Goal: Transaction & Acquisition: Book appointment/travel/reservation

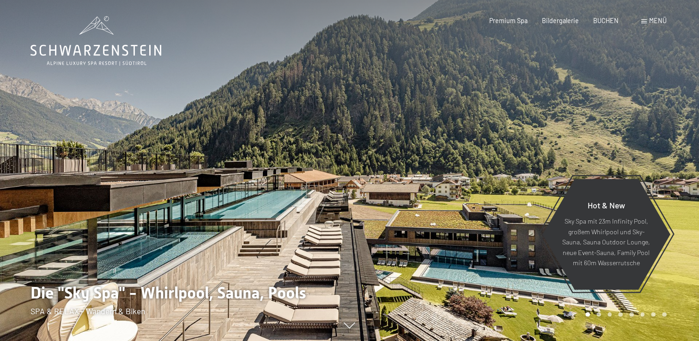
click at [646, 23] on span at bounding box center [644, 21] width 6 height 4
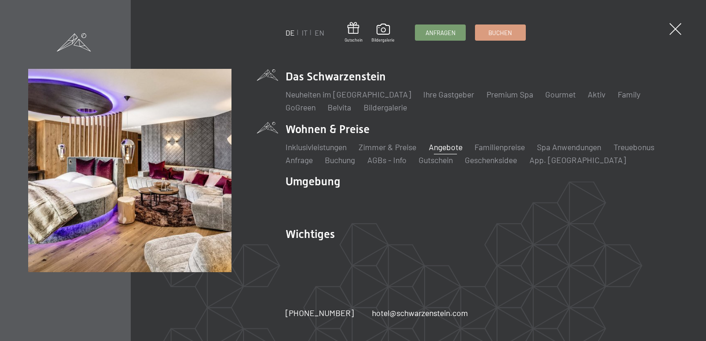
click at [457, 145] on link "Angebote" at bounding box center [446, 147] width 34 height 10
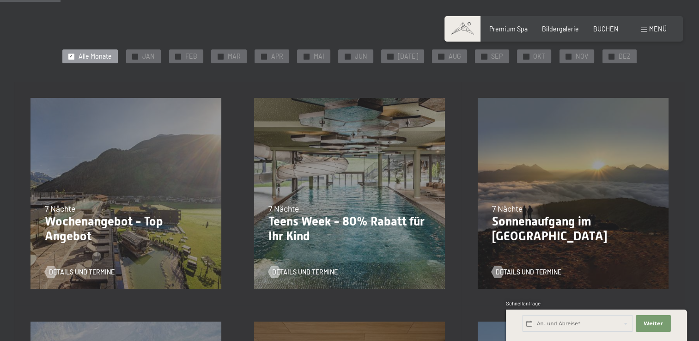
scroll to position [139, 0]
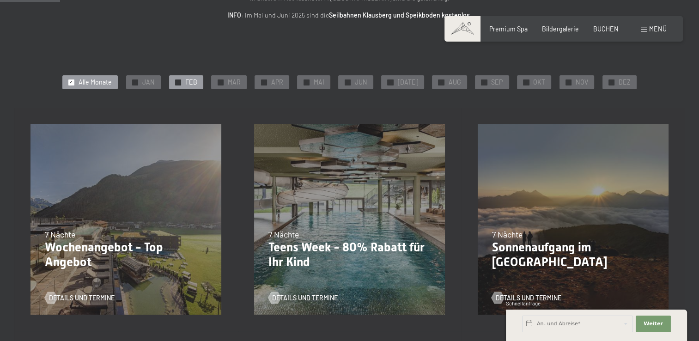
click at [189, 85] on div "✓ FEB" at bounding box center [186, 82] width 34 height 14
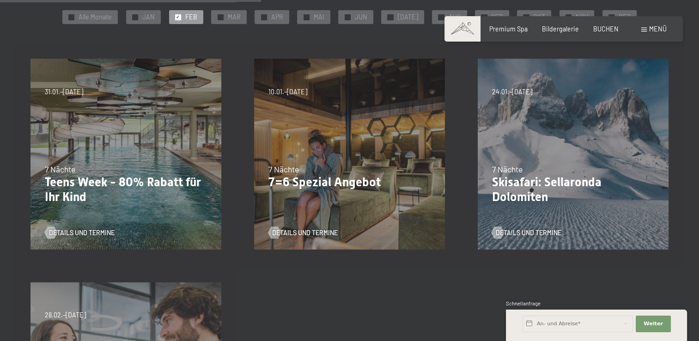
scroll to position [185, 0]
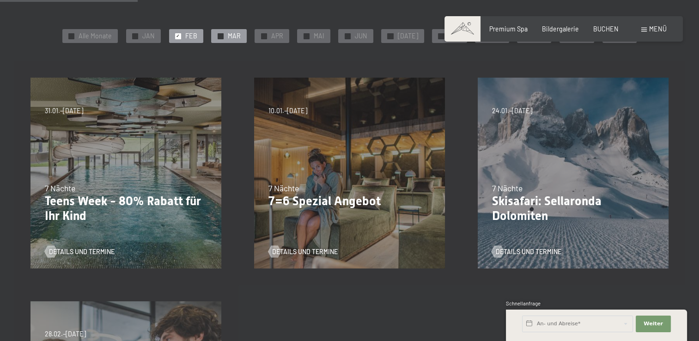
click at [220, 36] on div "✓ MAR" at bounding box center [228, 36] width 35 height 14
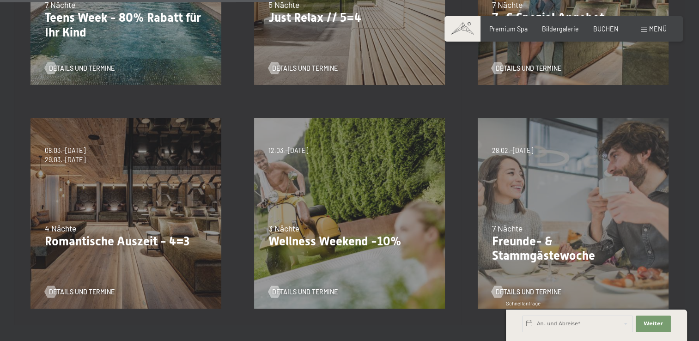
scroll to position [370, 0]
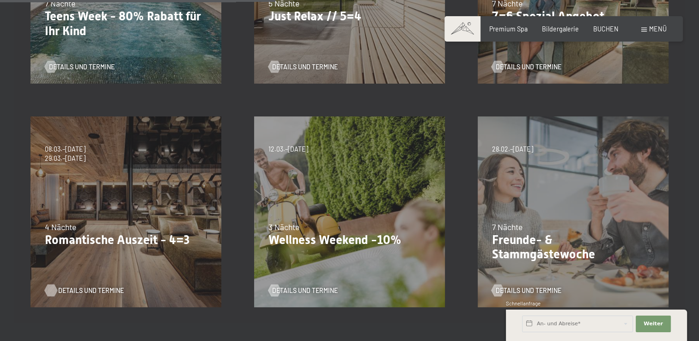
click at [66, 289] on span "Details und Termine" at bounding box center [91, 290] width 66 height 9
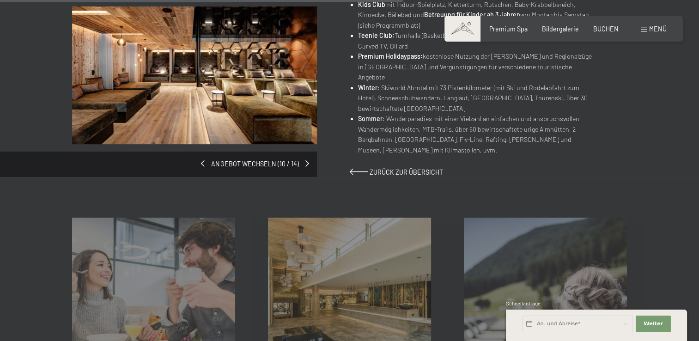
scroll to position [554, 0]
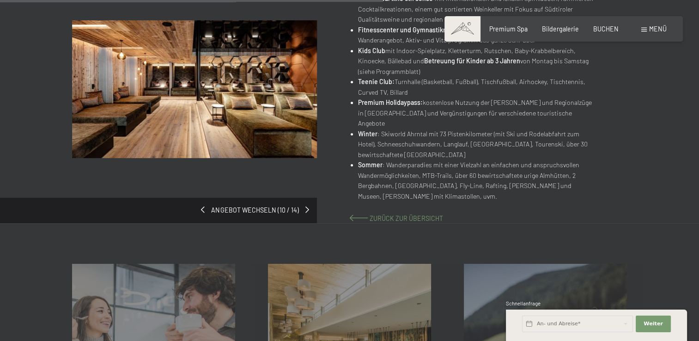
click at [427, 214] on span "Zurück zur Übersicht" at bounding box center [406, 218] width 73 height 8
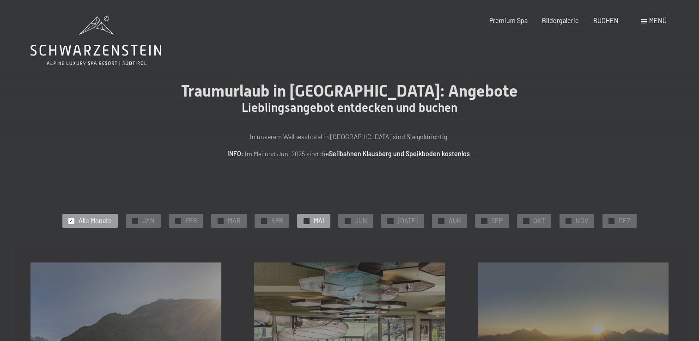
click at [308, 221] on span "✓" at bounding box center [306, 221] width 4 height 6
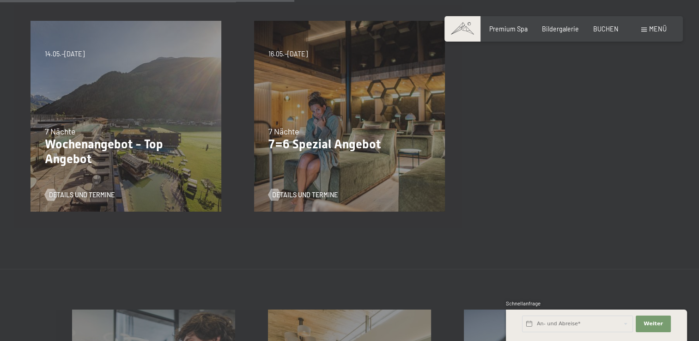
scroll to position [185, 0]
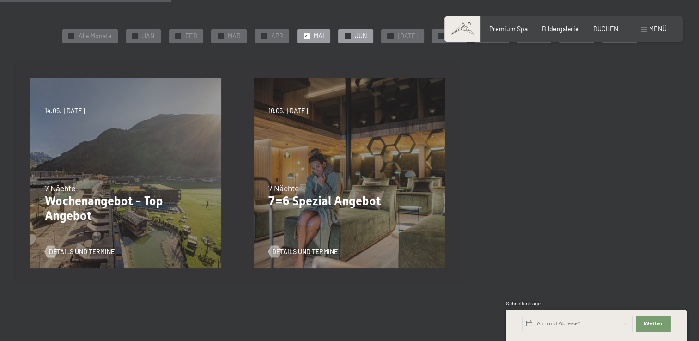
click at [349, 38] on div at bounding box center [348, 36] width 6 height 6
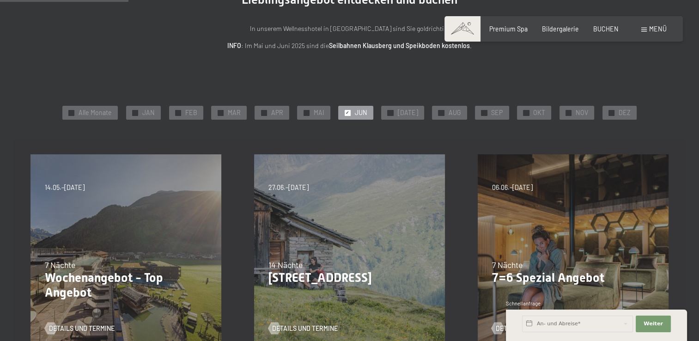
scroll to position [92, 0]
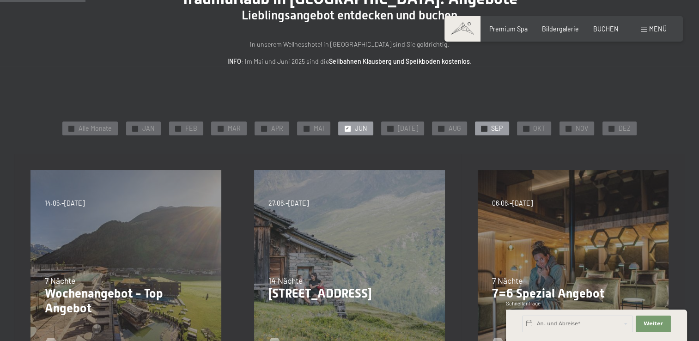
click at [482, 130] on span "✓" at bounding box center [484, 129] width 4 height 6
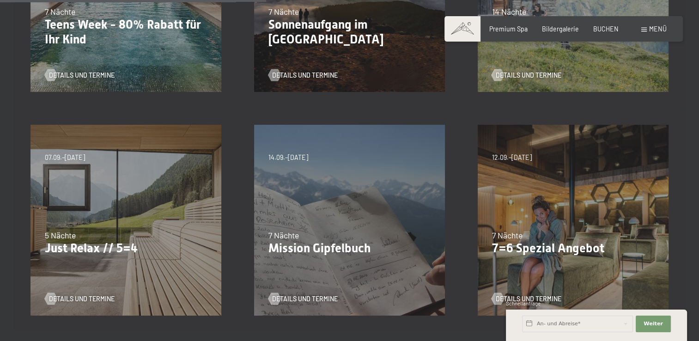
scroll to position [416, 0]
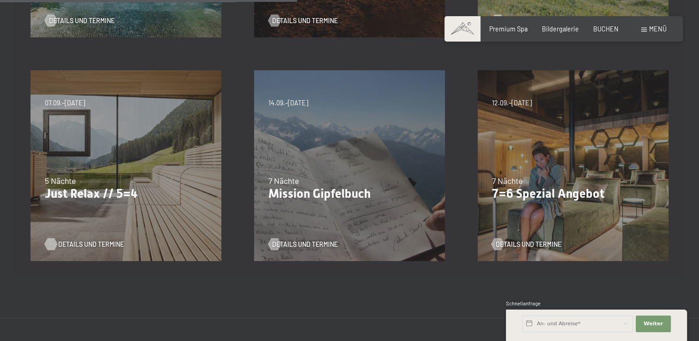
click at [54, 239] on div at bounding box center [50, 244] width 7 height 12
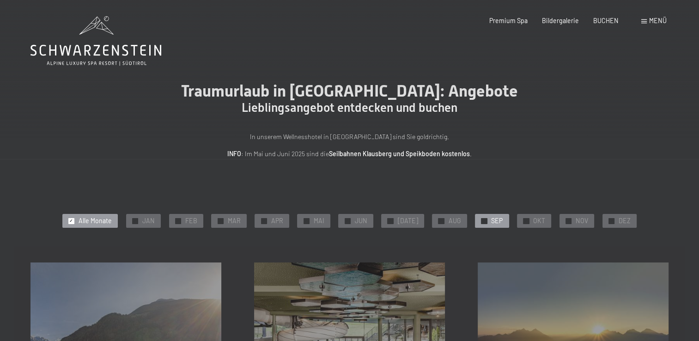
click at [481, 220] on div at bounding box center [484, 221] width 6 height 6
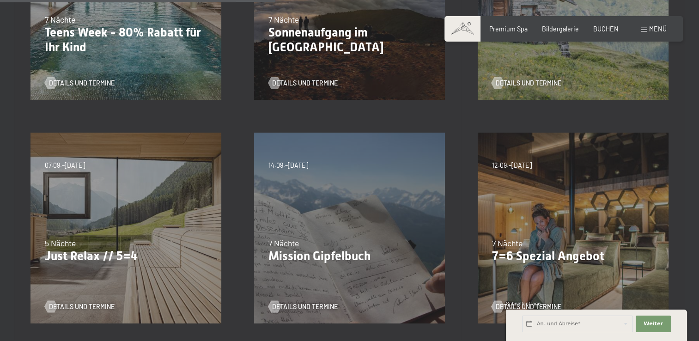
scroll to position [370, 0]
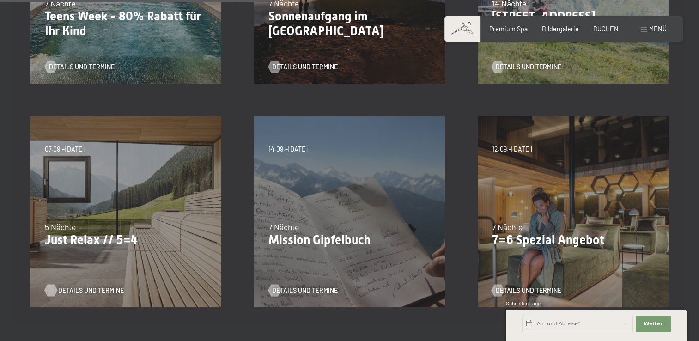
click at [53, 292] on div at bounding box center [50, 291] width 7 height 12
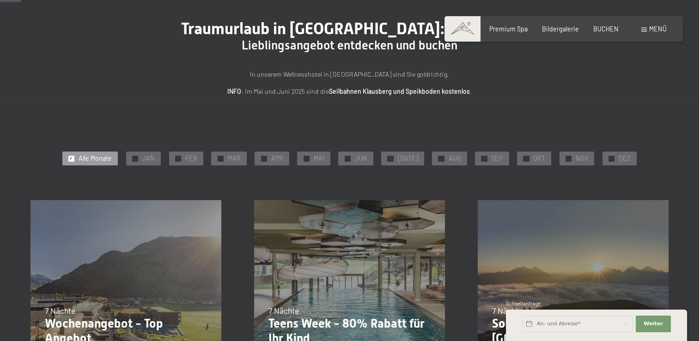
scroll to position [46, 0]
